Goal: Information Seeking & Learning: Learn about a topic

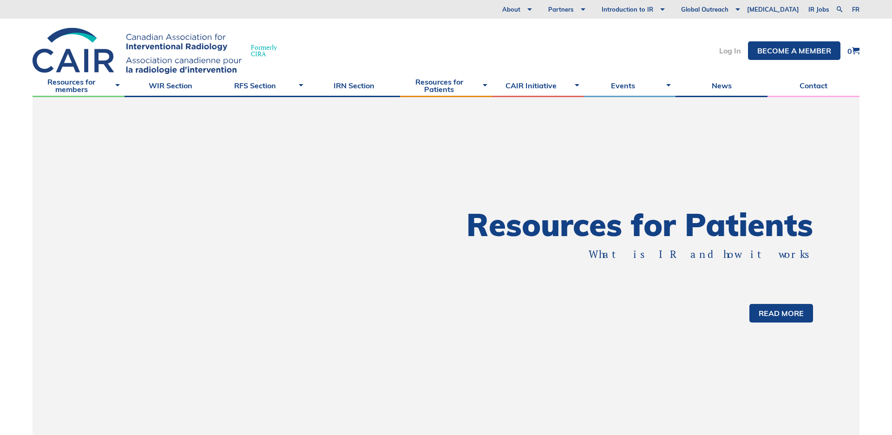
click at [725, 52] on link "Log In" at bounding box center [730, 50] width 22 height 7
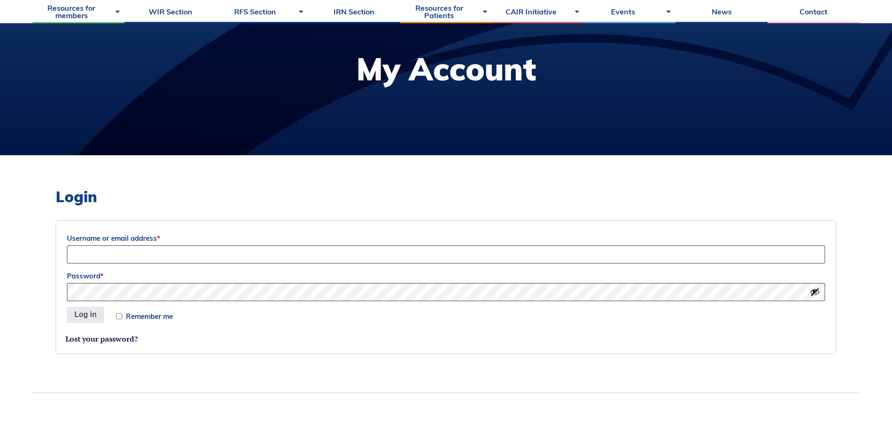
scroll to position [117, 0]
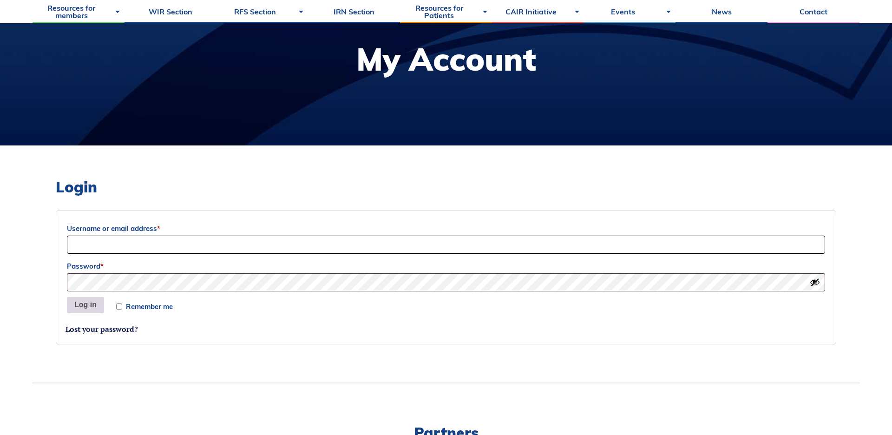
type input "Sociation-Dev"
click at [83, 306] on button "Log in" at bounding box center [85, 305] width 37 height 17
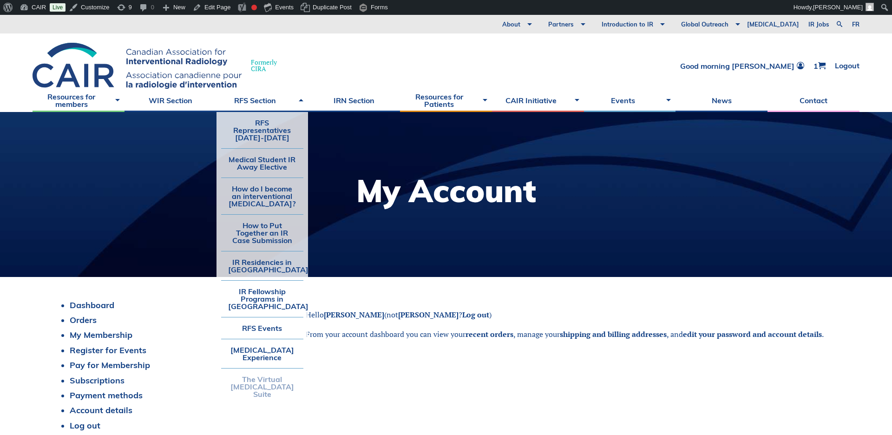
click at [254, 388] on link "The Virtual [MEDICAL_DATA] Suite" at bounding box center [262, 386] width 83 height 36
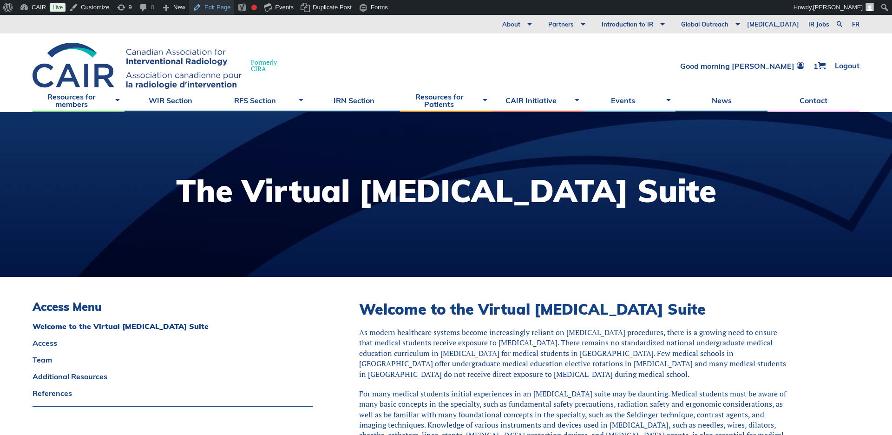
click at [217, 7] on link "Edit Page" at bounding box center [211, 7] width 45 height 15
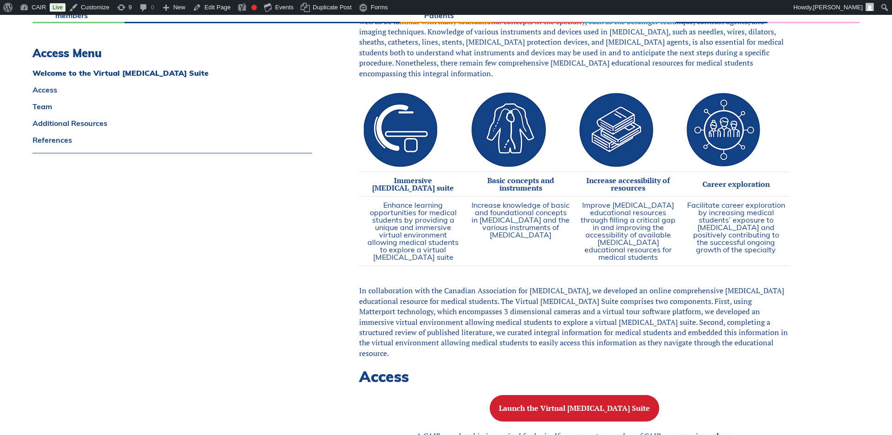
scroll to position [468, 0]
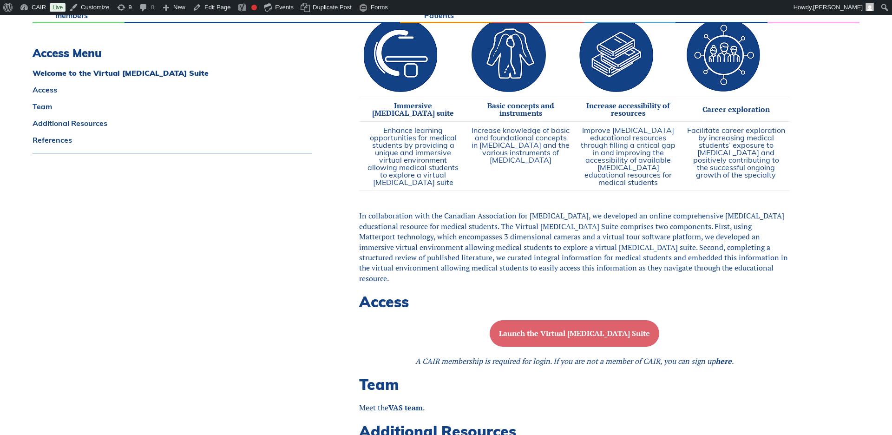
click at [569, 331] on b "Launch the Virtual [MEDICAL_DATA] Suite" at bounding box center [574, 333] width 151 height 10
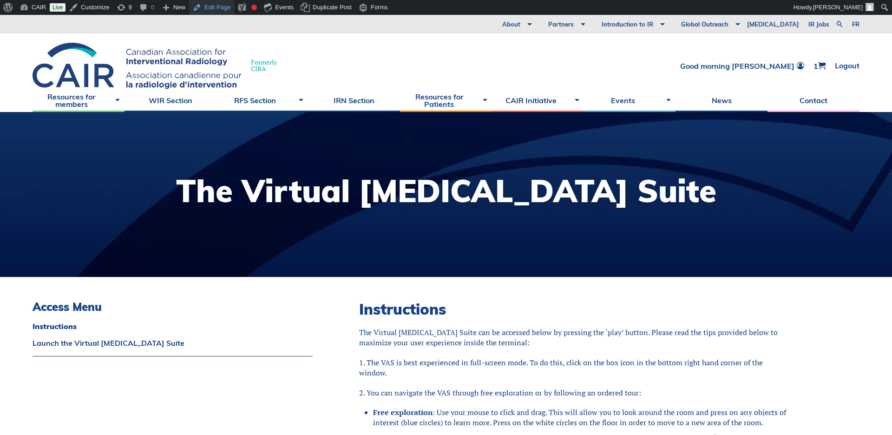
click at [212, 6] on link "Edit Page" at bounding box center [211, 7] width 45 height 15
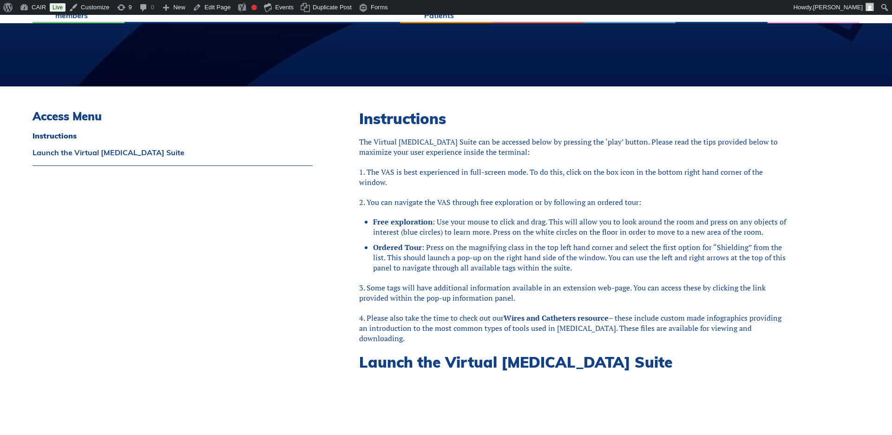
scroll to position [215, 0]
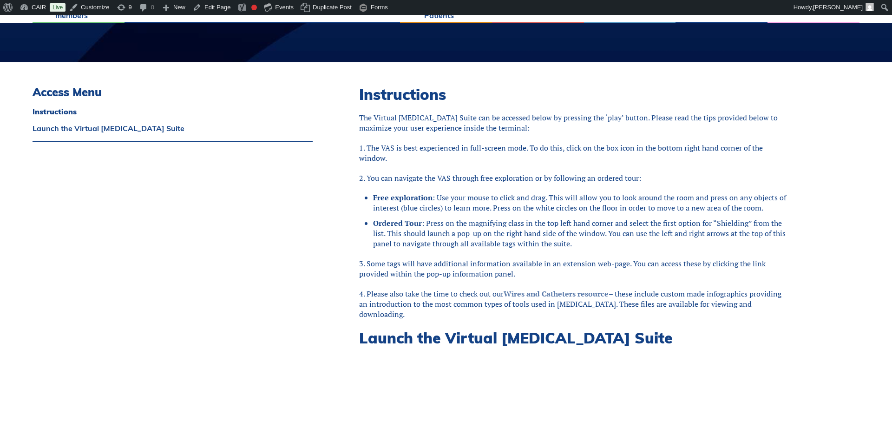
click at [560, 294] on link "Wires and Catheters resource" at bounding box center [555, 293] width 105 height 10
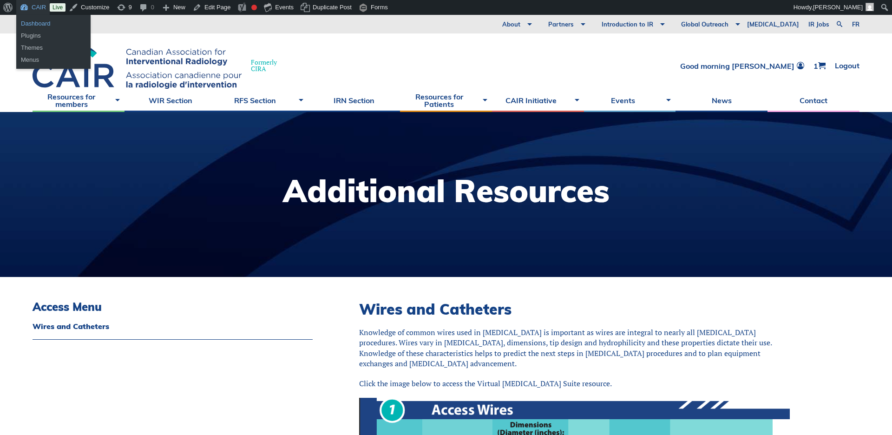
click at [33, 24] on link "Dashboard" at bounding box center [53, 24] width 74 height 12
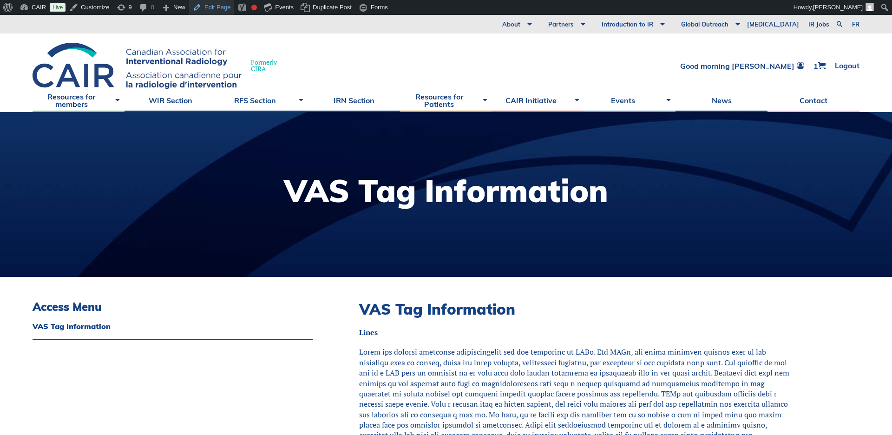
click at [213, 7] on link "Edit Page" at bounding box center [211, 7] width 45 height 15
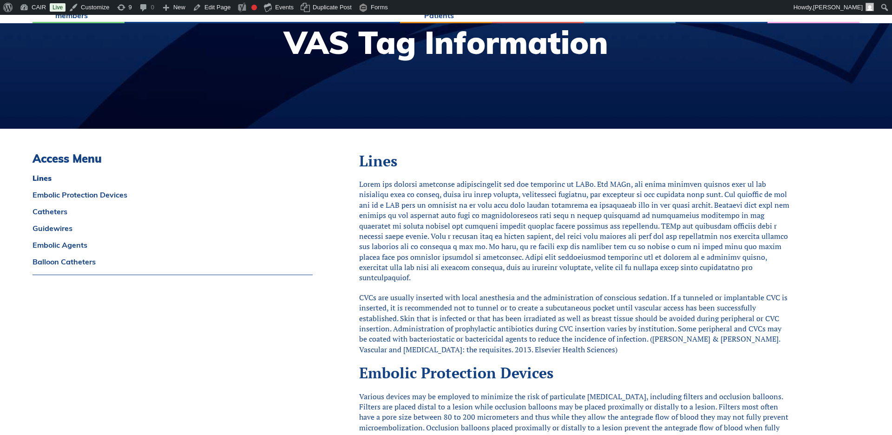
scroll to position [156, 0]
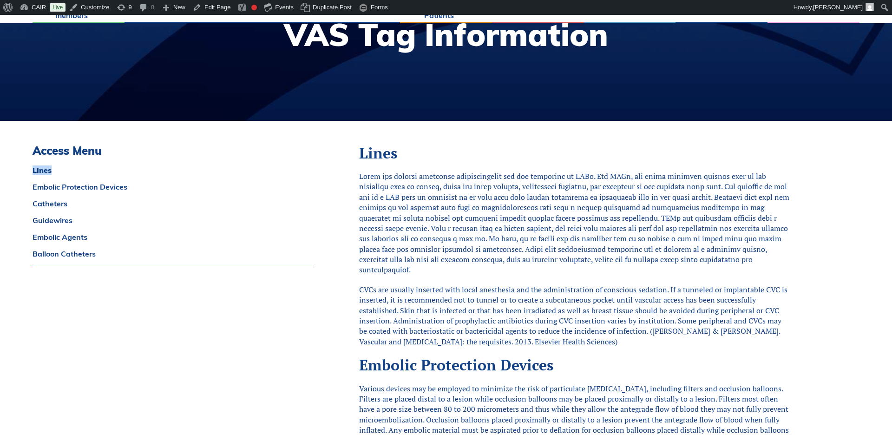
click at [10, 163] on body "About Vision and Mission Board of Directors Annual Reports Financial Statements…" at bounding box center [446, 76] width 892 height 435
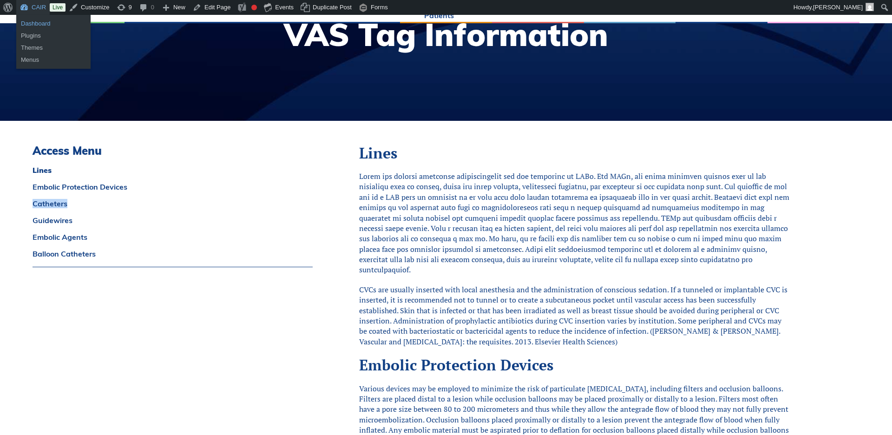
drag, startPoint x: 31, startPoint y: 21, endPoint x: 56, endPoint y: 26, distance: 25.7
click at [31, 21] on link "Dashboard" at bounding box center [53, 24] width 74 height 12
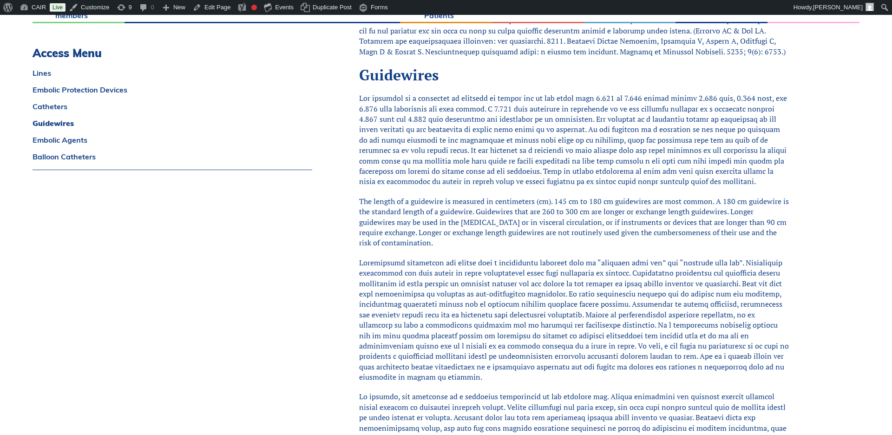
scroll to position [1085, 0]
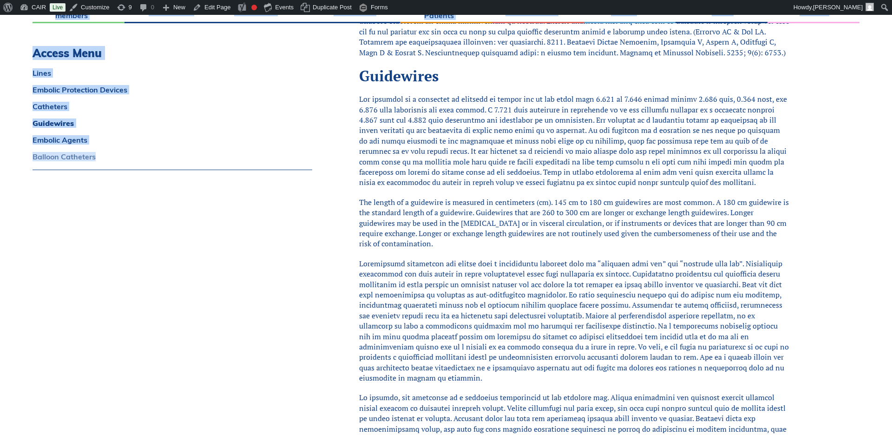
copy body "Formerly CIRA Good morning Peter 1 Logout Resources for members Tumor Ablation …"
drag, startPoint x: 25, startPoint y: 69, endPoint x: 99, endPoint y: 160, distance: 117.2
drag, startPoint x: 38, startPoint y: 76, endPoint x: 65, endPoint y: 92, distance: 31.9
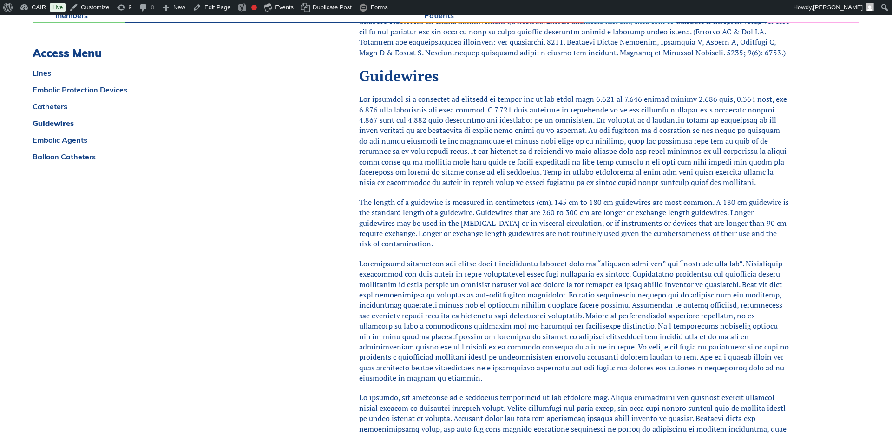
drag, startPoint x: 149, startPoint y: 202, endPoint x: 126, endPoint y: 196, distance: 23.9
click at [148, 202] on div "Access Menu Lines Embolic Protection Devices Catheters Guidewires Embolic Agent…" at bounding box center [173, 254] width 280 height 2079
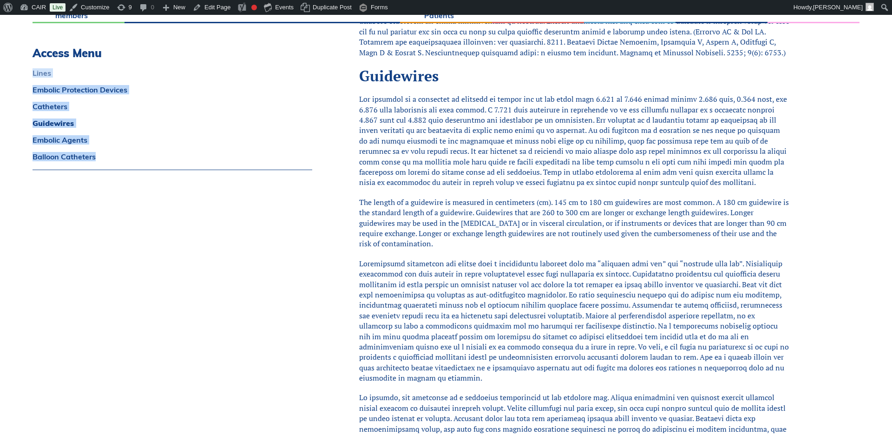
copy div "Lines Embolic Protection Devices Catheters Guidewires Embolic Agents Balloon Ca…"
drag, startPoint x: 102, startPoint y: 149, endPoint x: 33, endPoint y: 72, distance: 103.0
click at [33, 72] on div "Access Menu Lines Embolic Protection Devices Catheters Guidewires Embolic Agent…" at bounding box center [173, 112] width 280 height 133
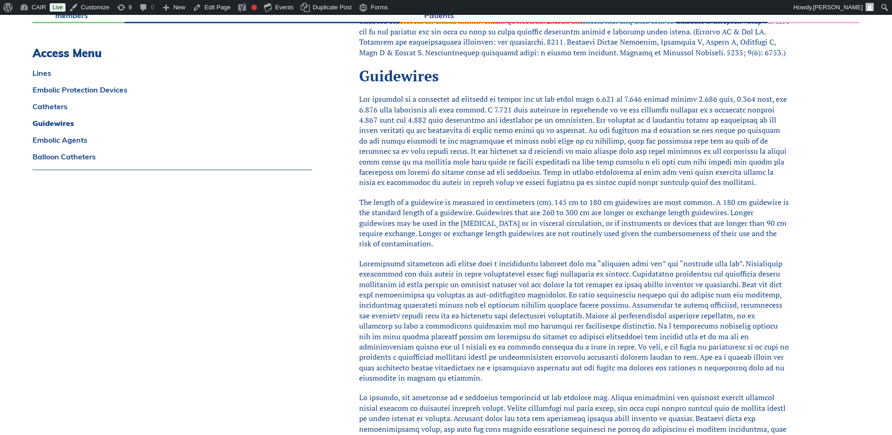
click at [426, 258] on p at bounding box center [574, 320] width 431 height 125
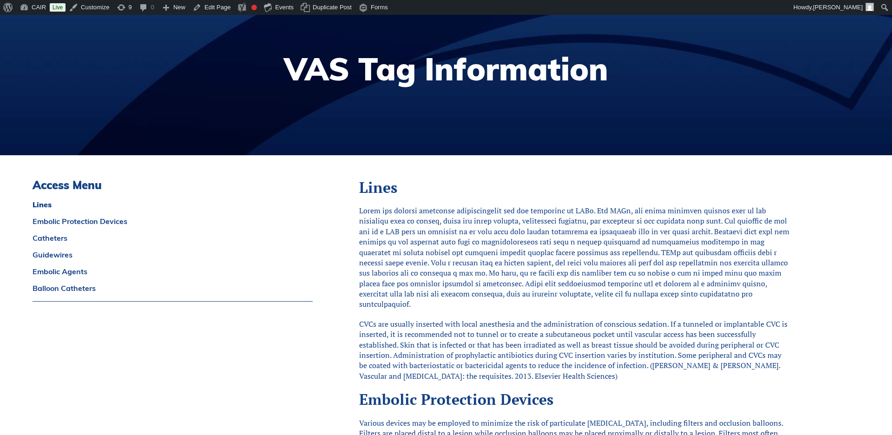
scroll to position [0, 0]
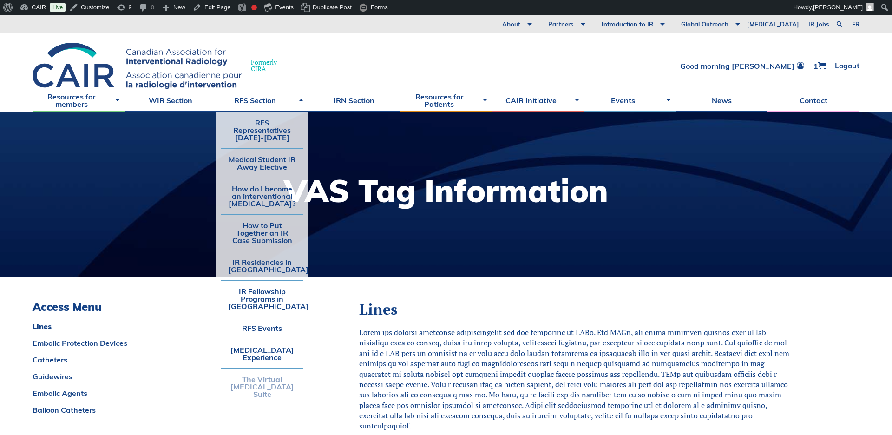
click at [252, 387] on link "The Virtual [MEDICAL_DATA] Suite" at bounding box center [262, 386] width 83 height 36
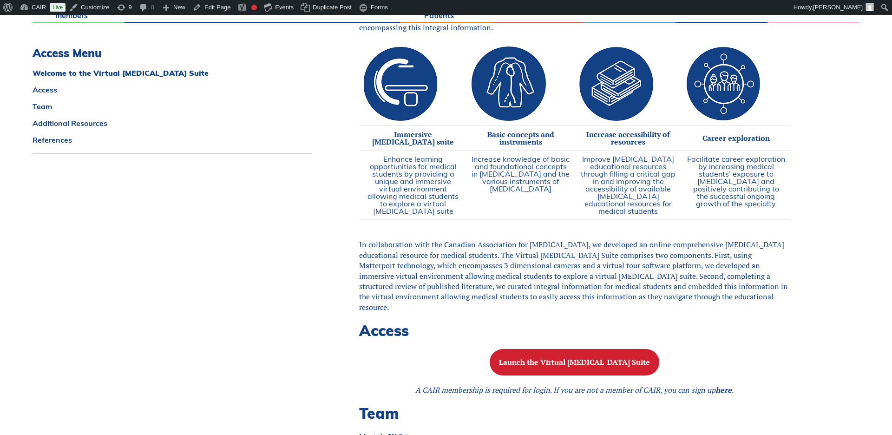
scroll to position [440, 0]
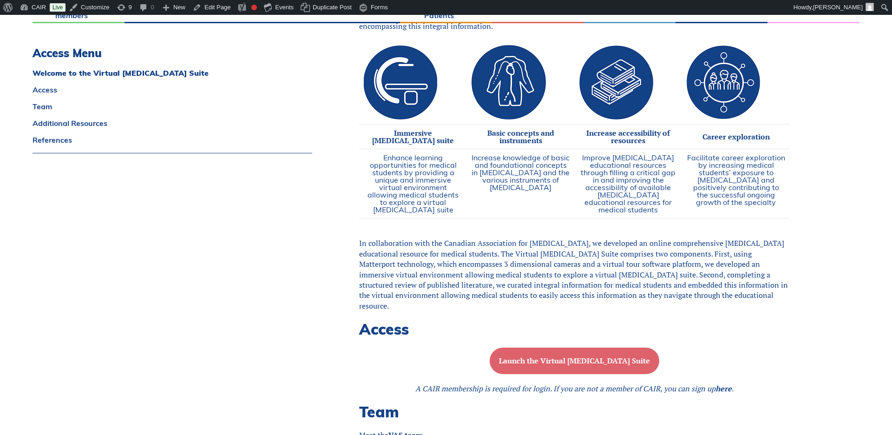
click at [529, 363] on b "Launch the Virtual [MEDICAL_DATA] Suite" at bounding box center [574, 360] width 151 height 10
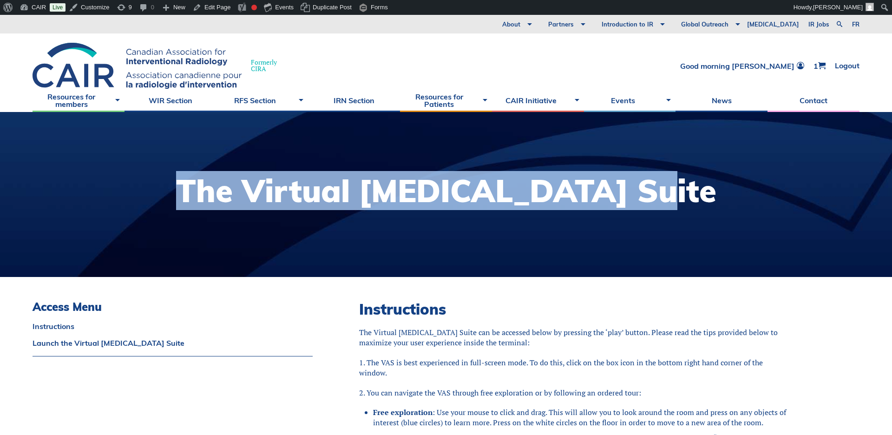
drag, startPoint x: 239, startPoint y: 189, endPoint x: 679, endPoint y: 193, distance: 439.4
click at [679, 193] on h1 "The Virtual [MEDICAL_DATA] Suite" at bounding box center [446, 190] width 540 height 31
copy h1 "The Virtual [MEDICAL_DATA] Suite"
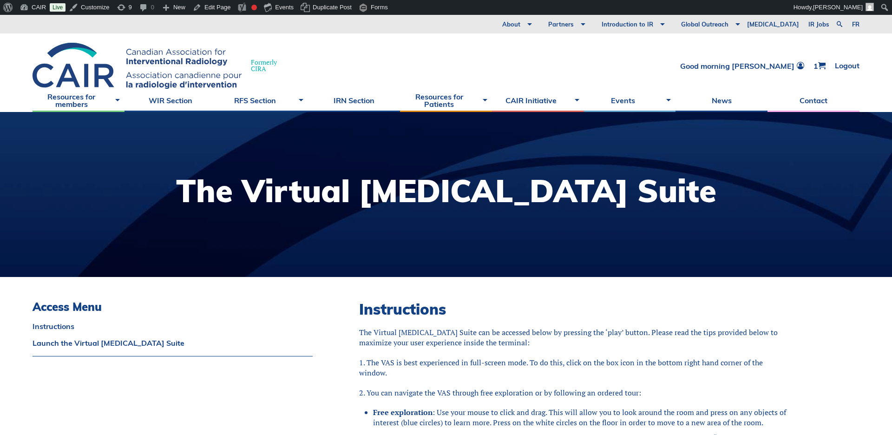
drag, startPoint x: 531, startPoint y: 307, endPoint x: 516, endPoint y: 301, distance: 16.3
click at [531, 307] on h2 "Instructions" at bounding box center [574, 309] width 431 height 18
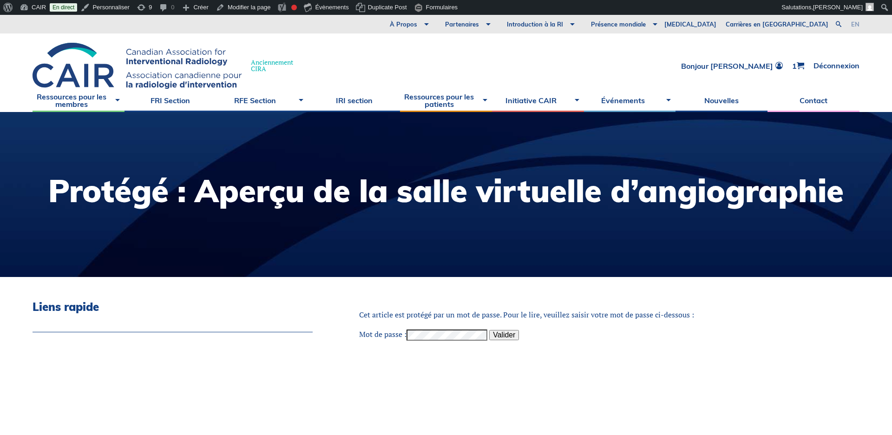
click at [855, 23] on link "en" at bounding box center [855, 24] width 8 height 6
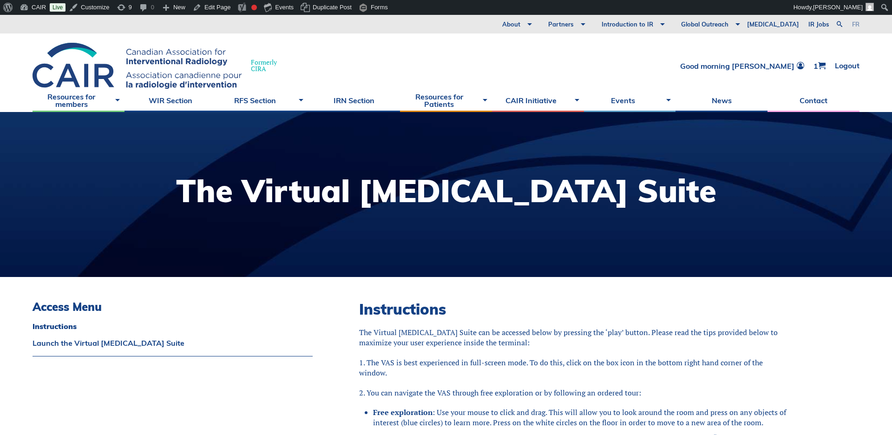
click at [856, 25] on link "fr" at bounding box center [855, 24] width 7 height 6
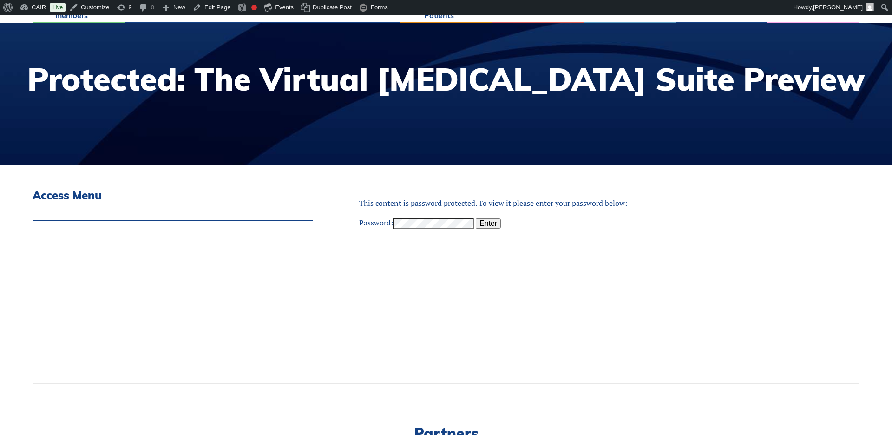
scroll to position [136, 0]
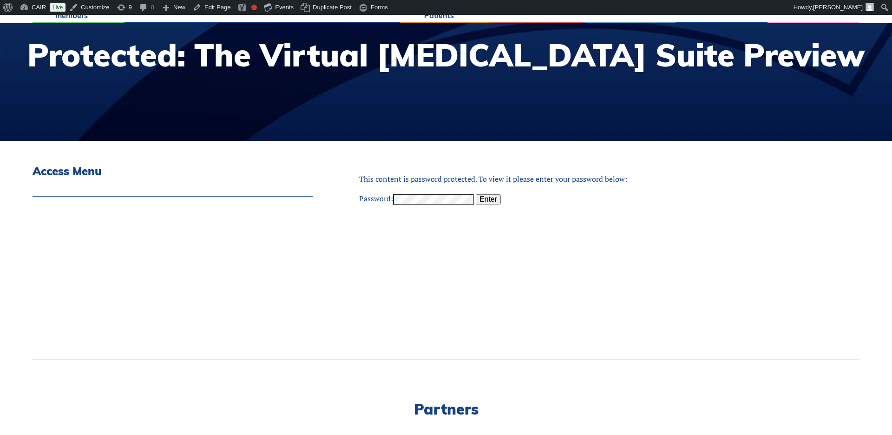
click at [383, 199] on label "Password:" at bounding box center [416, 198] width 115 height 10
click at [485, 200] on input "Enter" at bounding box center [488, 199] width 25 height 10
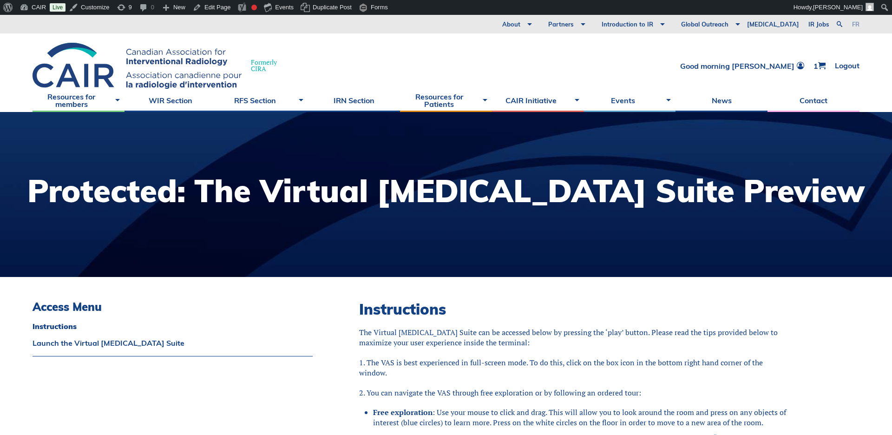
click at [856, 22] on link "fr" at bounding box center [855, 24] width 7 height 6
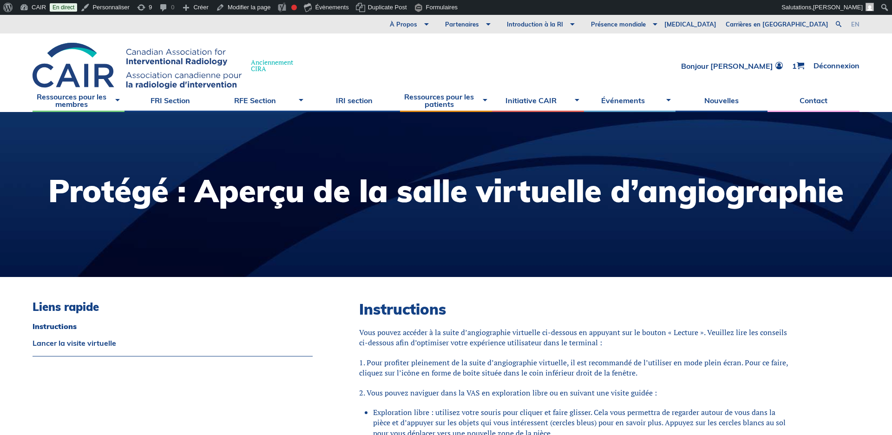
click at [856, 24] on link "en" at bounding box center [855, 24] width 8 height 6
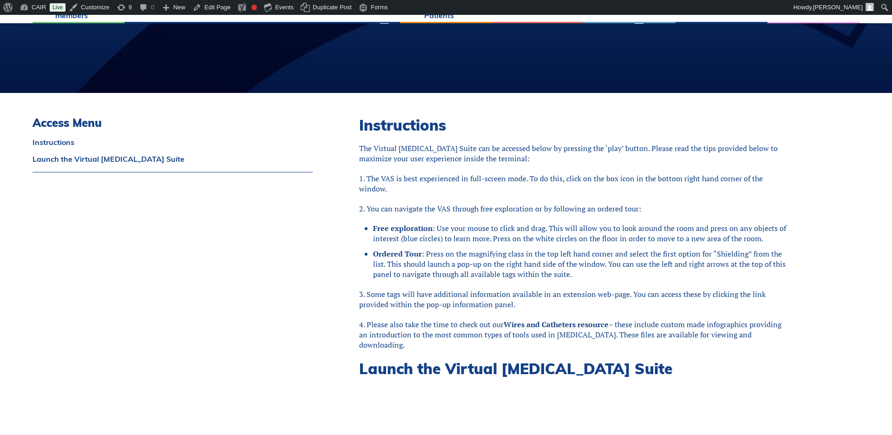
scroll to position [193, 0]
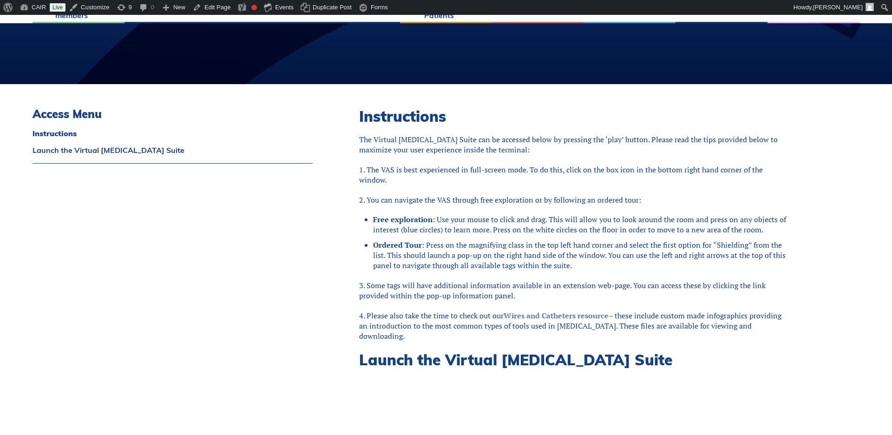
click at [517, 314] on link "Wires and Catheters resource" at bounding box center [555, 315] width 105 height 10
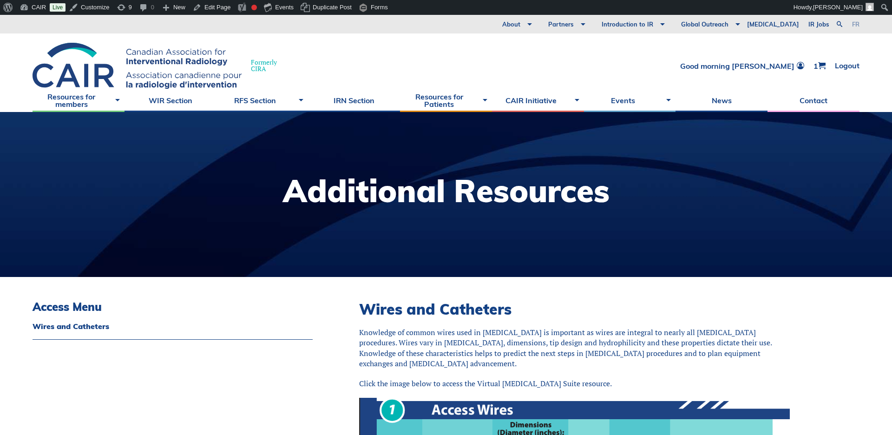
click at [855, 23] on link "fr" at bounding box center [855, 24] width 7 height 6
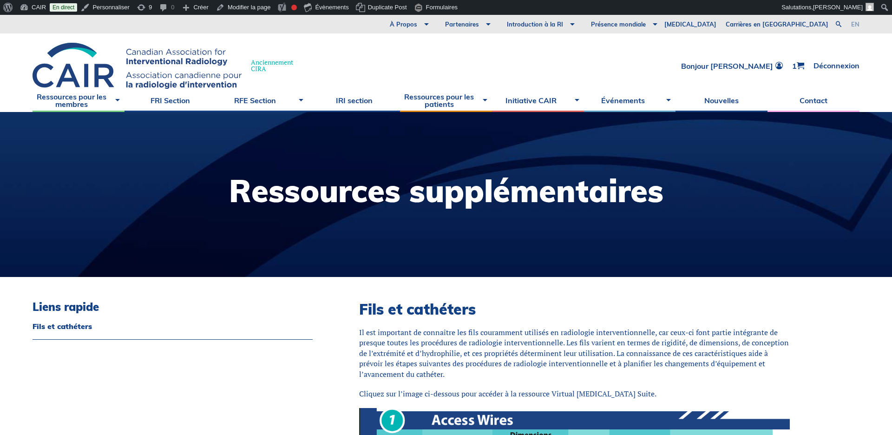
click at [855, 24] on link "en" at bounding box center [855, 24] width 8 height 6
drag, startPoint x: 855, startPoint y: 24, endPoint x: 861, endPoint y: 75, distance: 51.9
click at [855, 24] on link "en" at bounding box center [855, 24] width 8 height 6
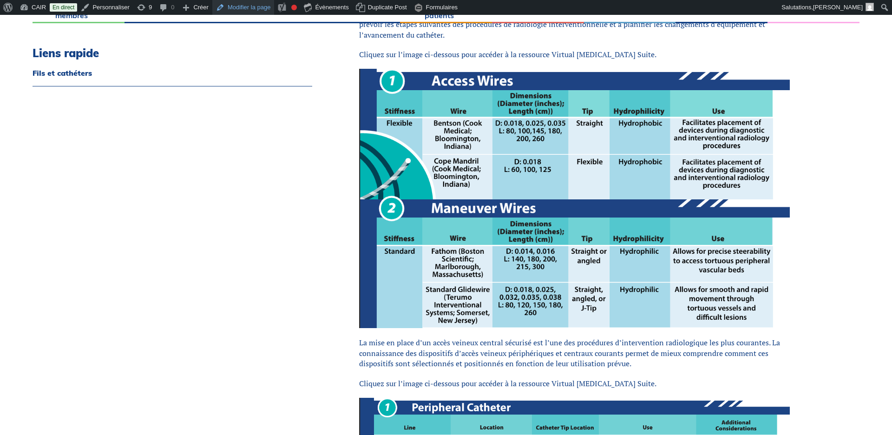
scroll to position [340, 0]
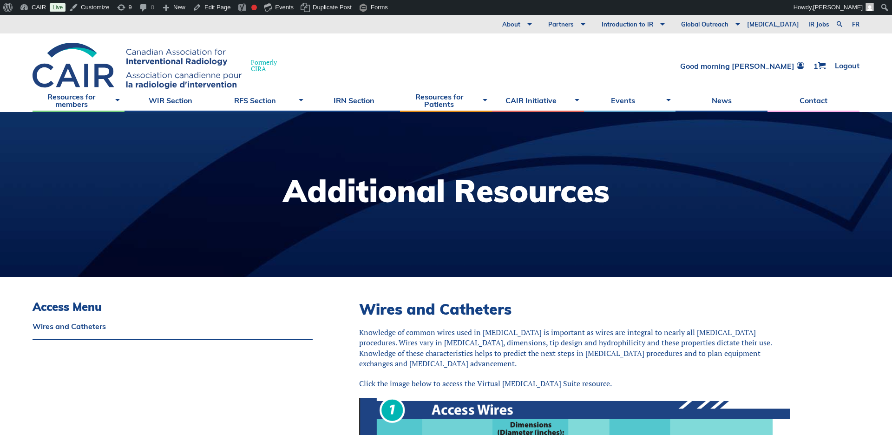
scroll to position [0, 0]
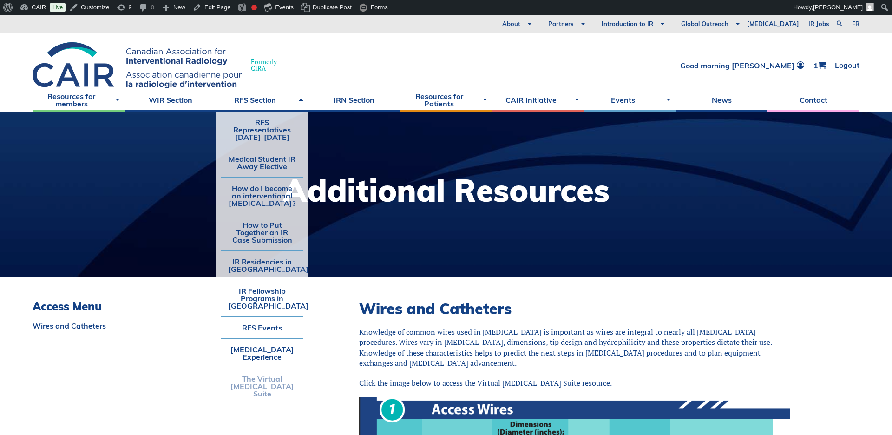
click at [242, 387] on link "The Virtual [MEDICAL_DATA] Suite" at bounding box center [262, 386] width 83 height 36
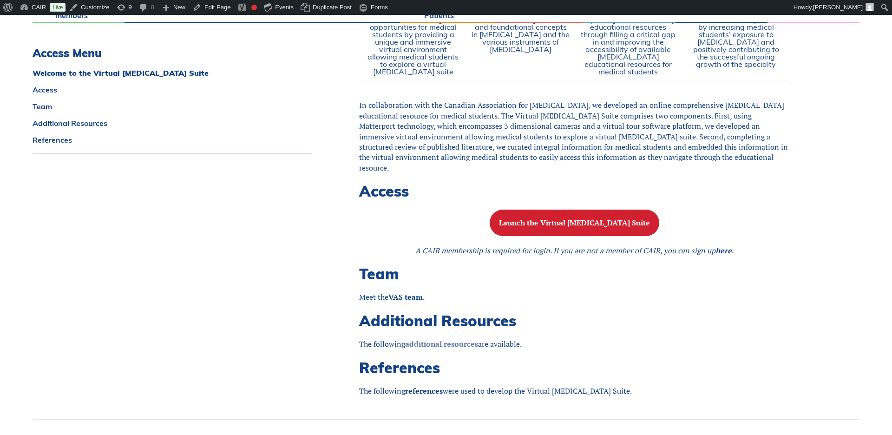
scroll to position [570, 0]
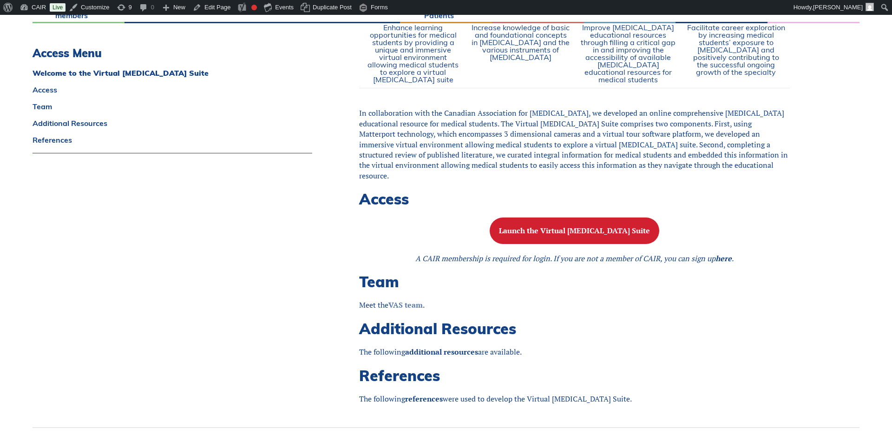
click at [408, 305] on strong "VAS team" at bounding box center [405, 305] width 34 height 10
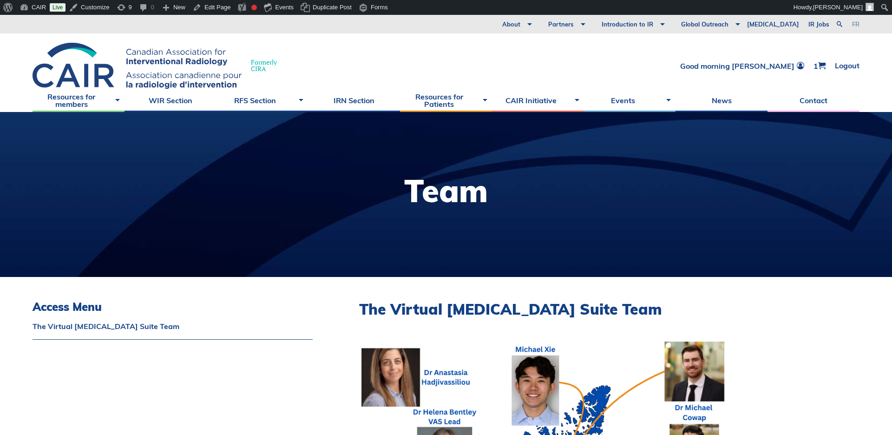
click at [855, 22] on link "fr" at bounding box center [855, 24] width 7 height 6
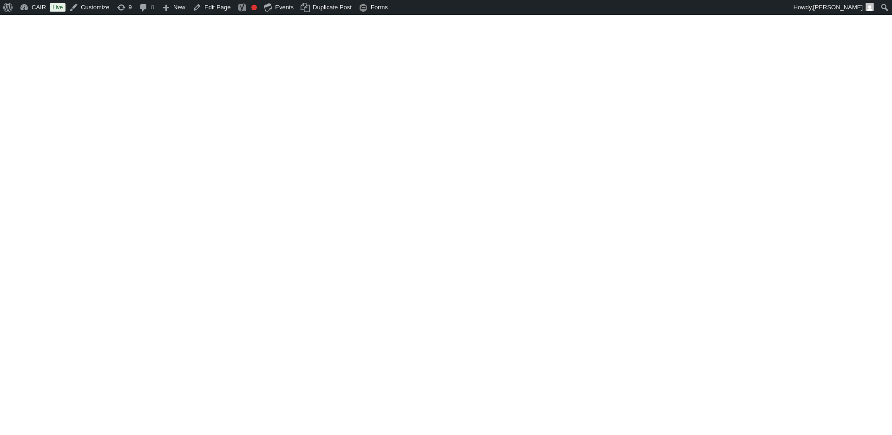
scroll to position [570, 0]
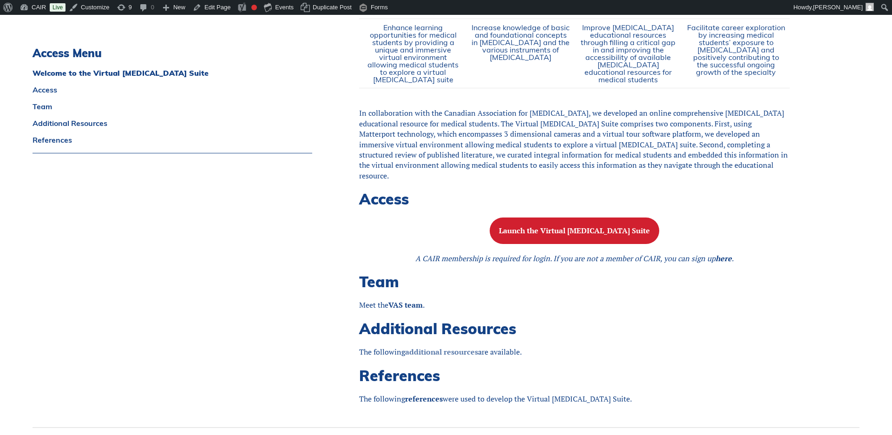
click at [437, 352] on link "additional resources" at bounding box center [441, 351] width 73 height 10
click at [424, 399] on link "references" at bounding box center [424, 398] width 38 height 10
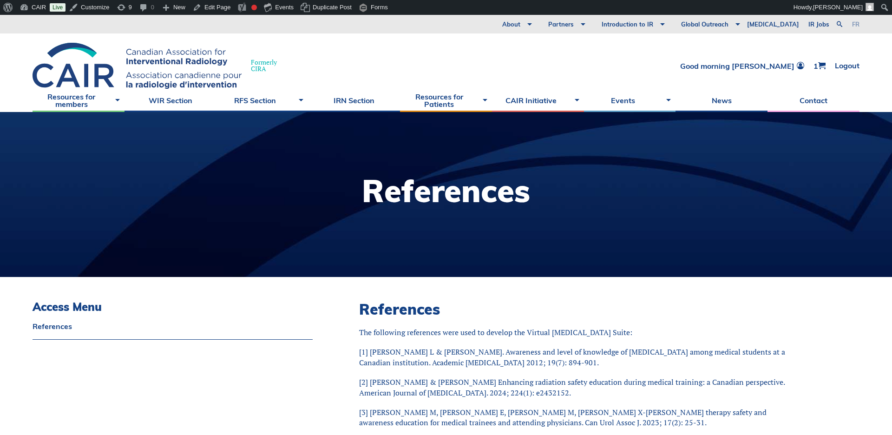
click at [856, 25] on link "fr" at bounding box center [855, 24] width 7 height 6
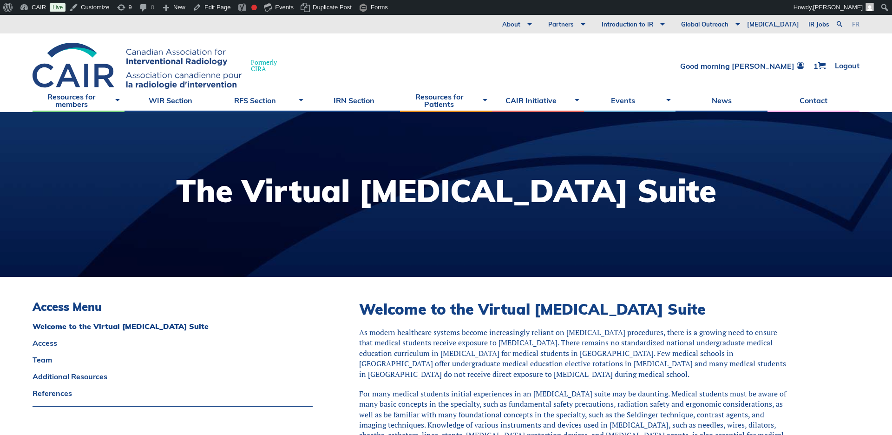
click at [856, 24] on link "fr" at bounding box center [855, 24] width 7 height 6
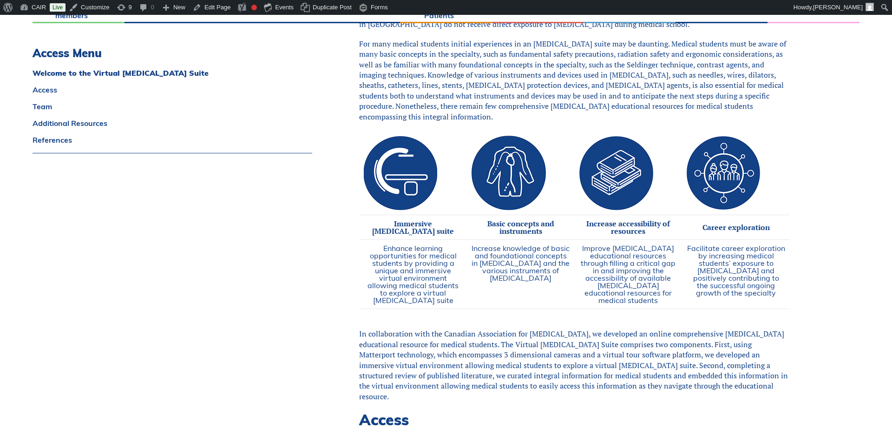
scroll to position [351, 0]
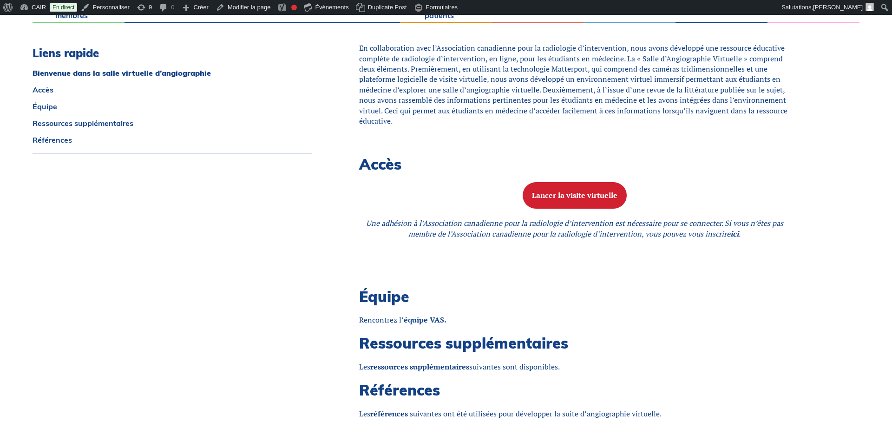
scroll to position [649, 0]
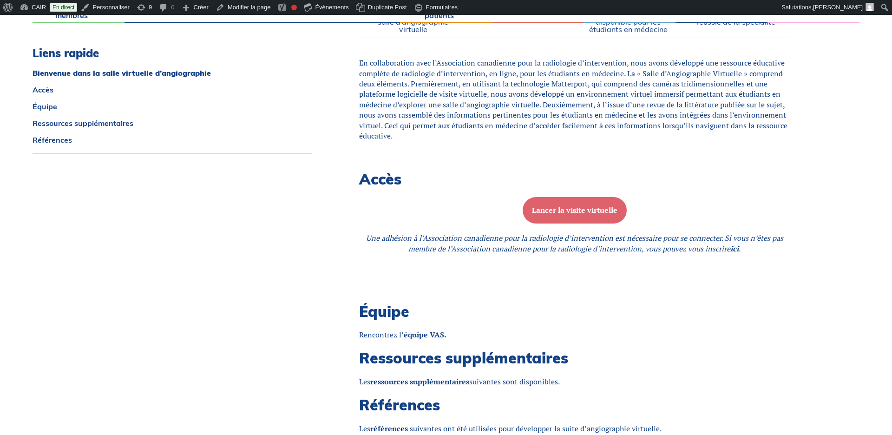
click at [569, 205] on b "Lancer la visite virtuelle" at bounding box center [574, 210] width 85 height 10
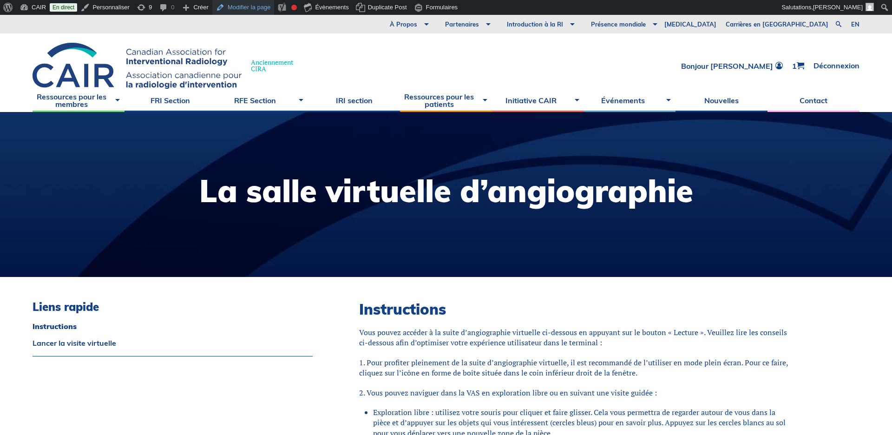
click at [250, 5] on link "Modifier la page" at bounding box center [243, 7] width 62 height 15
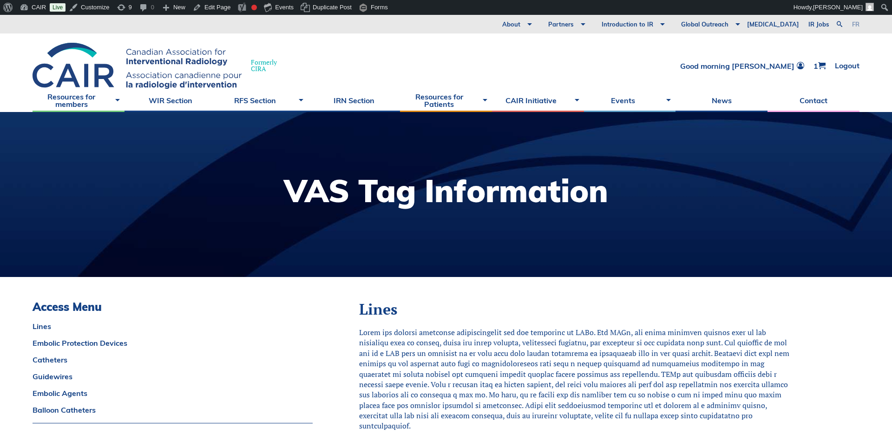
click at [856, 24] on link "fr" at bounding box center [855, 24] width 7 height 6
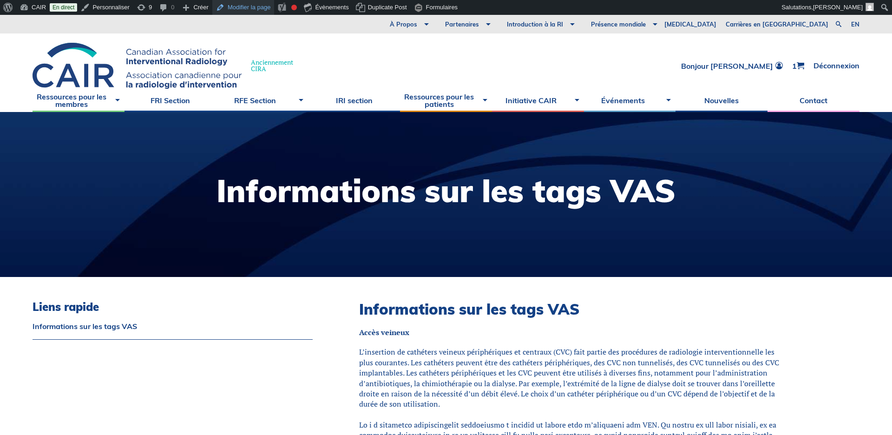
click at [243, 7] on link "Modifier la page" at bounding box center [243, 7] width 62 height 15
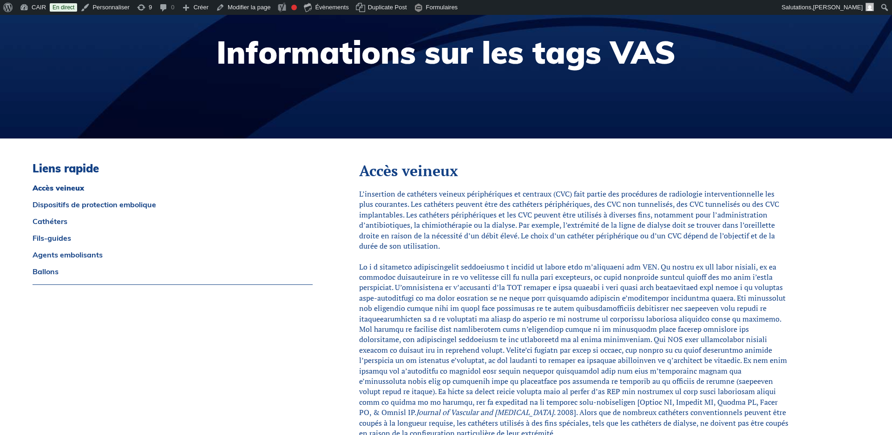
scroll to position [160, 0]
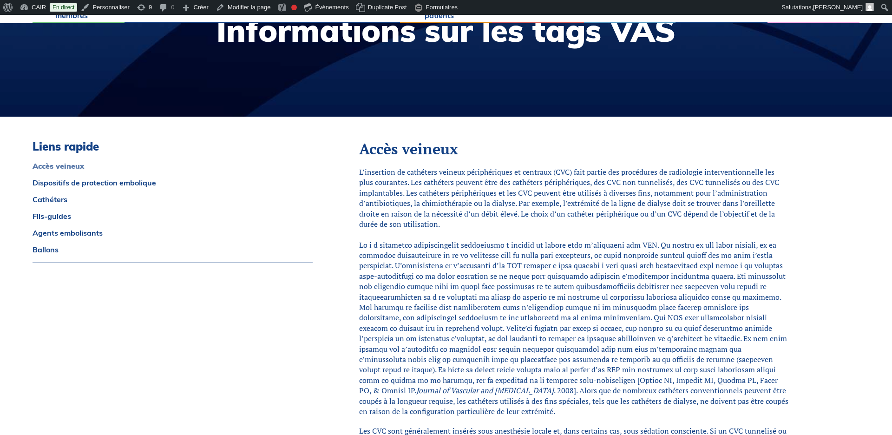
drag, startPoint x: 74, startPoint y: 289, endPoint x: 67, endPoint y: 164, distance: 125.2
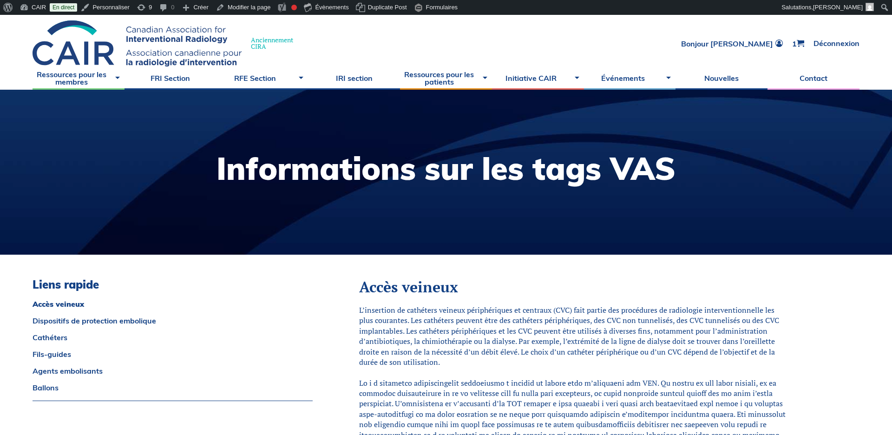
scroll to position [0, 0]
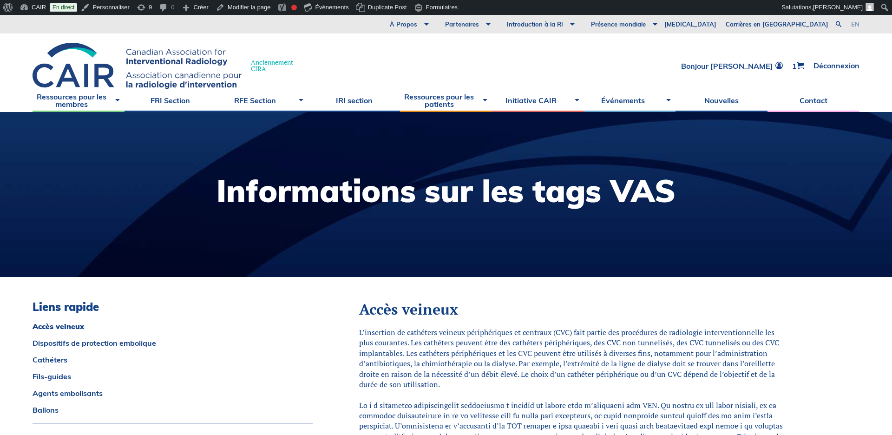
click at [855, 23] on link "en" at bounding box center [855, 24] width 8 height 6
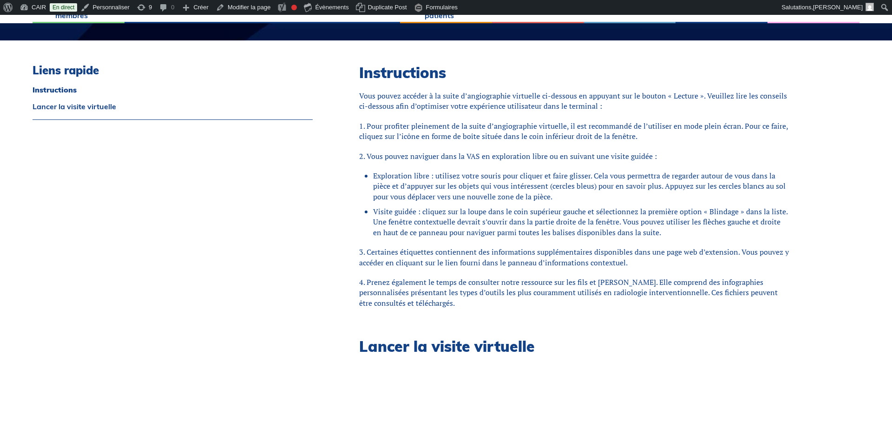
scroll to position [238, 0]
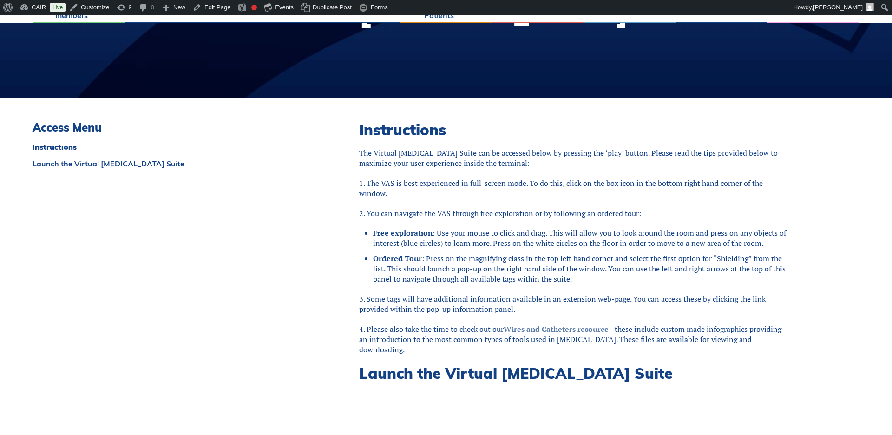
scroll to position [228, 0]
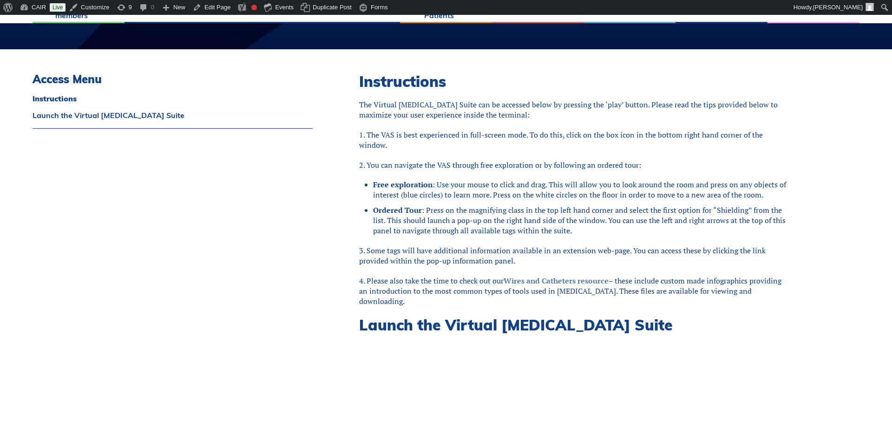
click at [551, 281] on link "Wires and Catheters resource" at bounding box center [555, 280] width 105 height 10
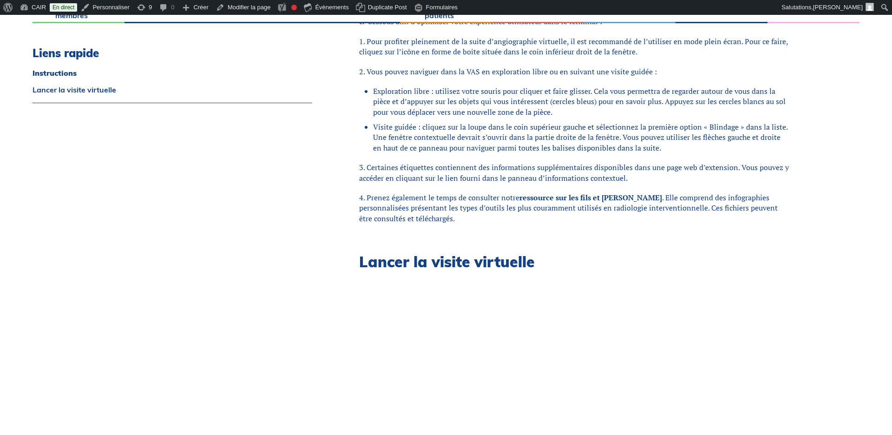
scroll to position [322, 0]
click at [551, 198] on link "ressource sur les fils et [PERSON_NAME]" at bounding box center [590, 196] width 143 height 10
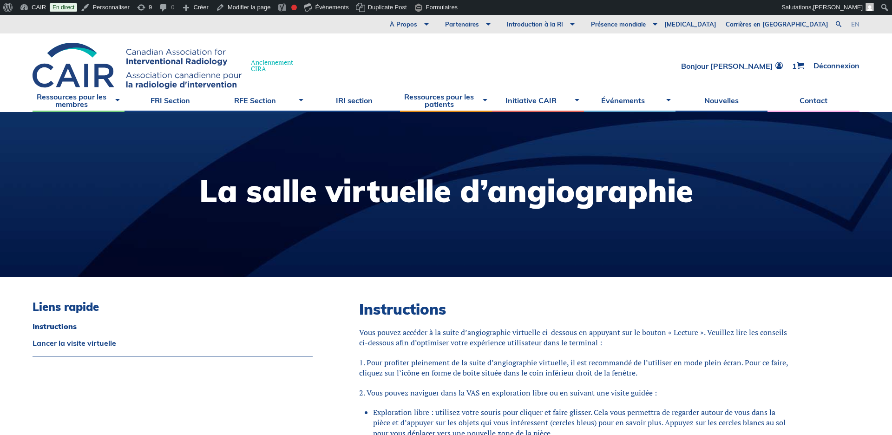
click at [854, 23] on link "en" at bounding box center [855, 24] width 8 height 6
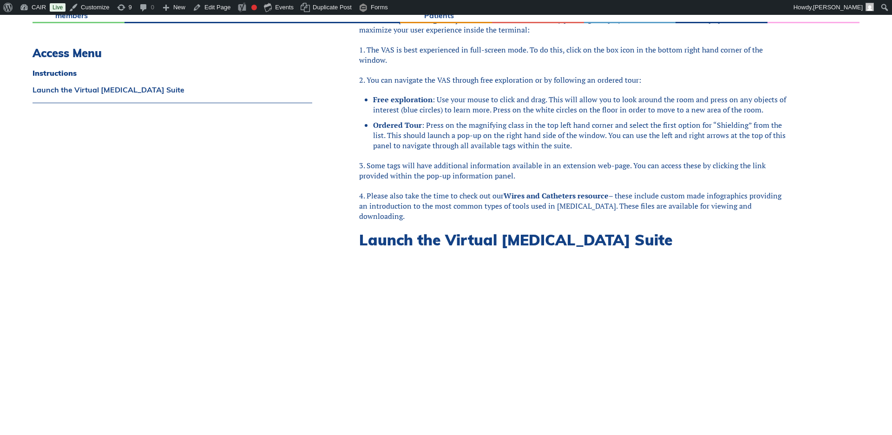
scroll to position [333, 0]
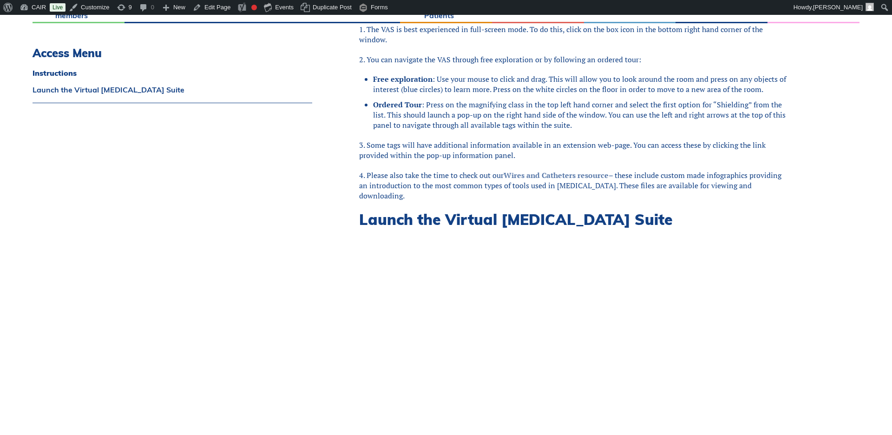
click at [567, 176] on link "Wires and Catheters resource" at bounding box center [555, 175] width 105 height 10
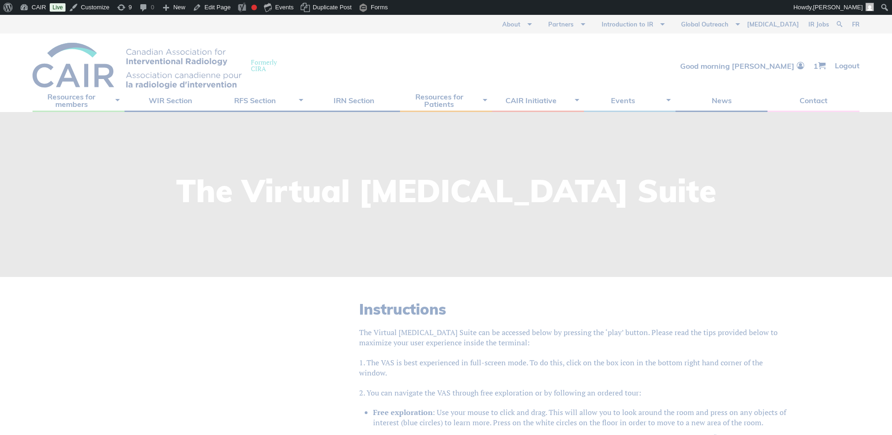
scroll to position [333, 0]
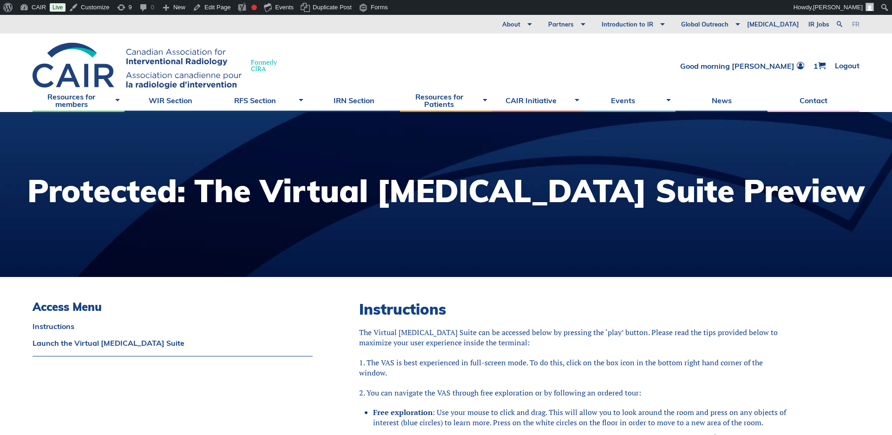
click at [853, 24] on link "fr" at bounding box center [855, 24] width 7 height 6
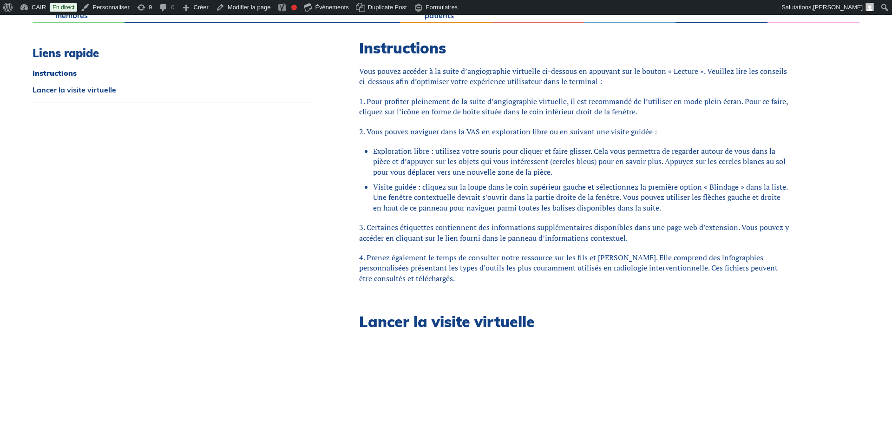
scroll to position [263, 0]
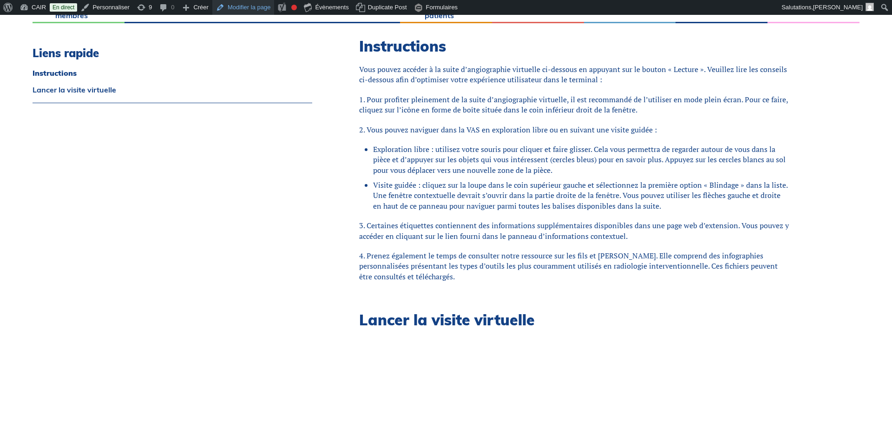
click at [247, 8] on link "Modifier la page" at bounding box center [243, 7] width 62 height 15
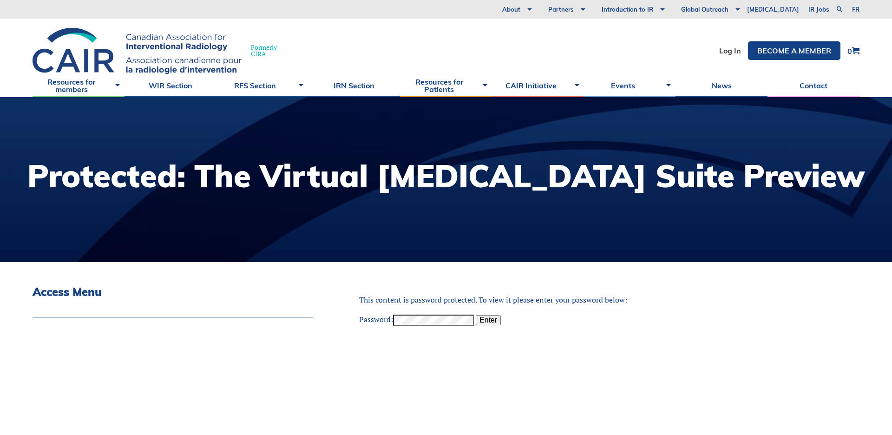
click at [372, 318] on label "Password:" at bounding box center [416, 319] width 115 height 10
click at [489, 320] on input "Enter" at bounding box center [488, 320] width 25 height 10
